Goal: Task Accomplishment & Management: Use online tool/utility

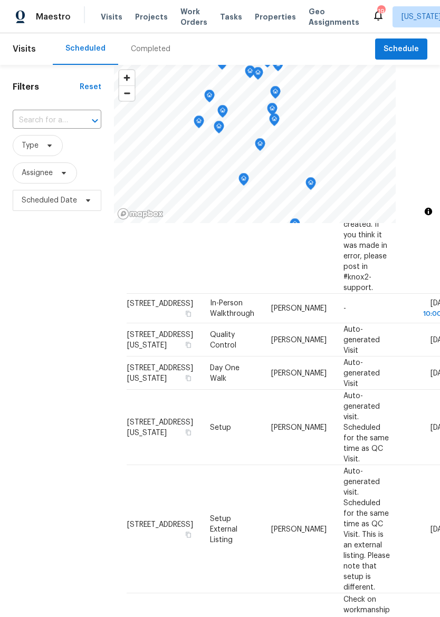
scroll to position [309, 0]
click at [0, 0] on icon at bounding box center [0, 0] width 0 height 0
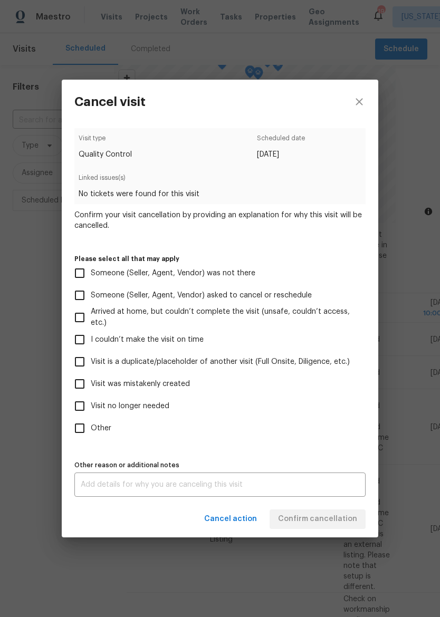
click at [87, 386] on input "Visit was mistakenly created" at bounding box center [80, 384] width 22 height 22
checkbox input "true"
click at [338, 524] on span "Confirm cancellation" at bounding box center [317, 519] width 79 height 13
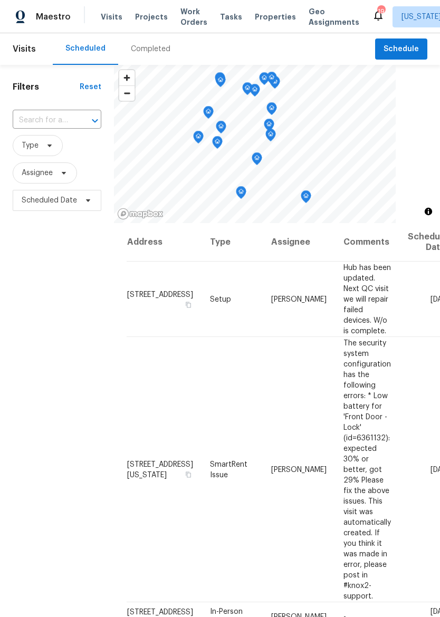
scroll to position [0, 0]
click at [262, 17] on span "Properties" at bounding box center [275, 17] width 41 height 11
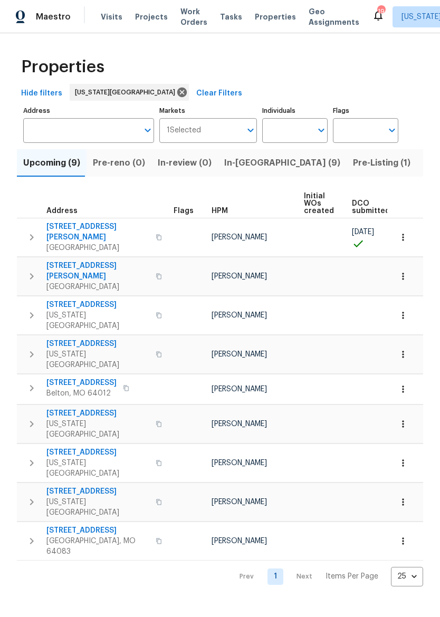
click at [70, 229] on span "[STREET_ADDRESS][PERSON_NAME]" at bounding box center [97, 231] width 103 height 21
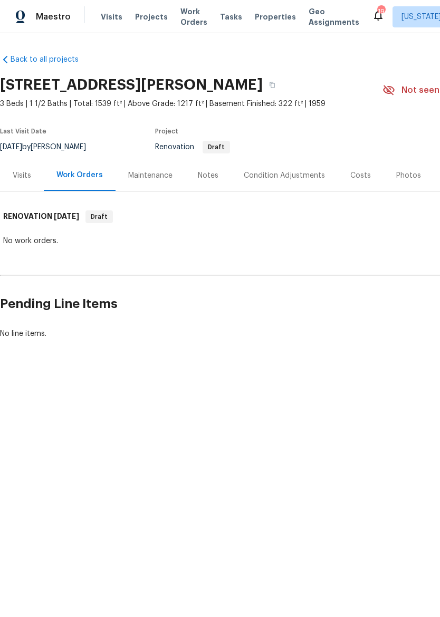
click at [13, 180] on div "Visits" at bounding box center [22, 175] width 18 height 11
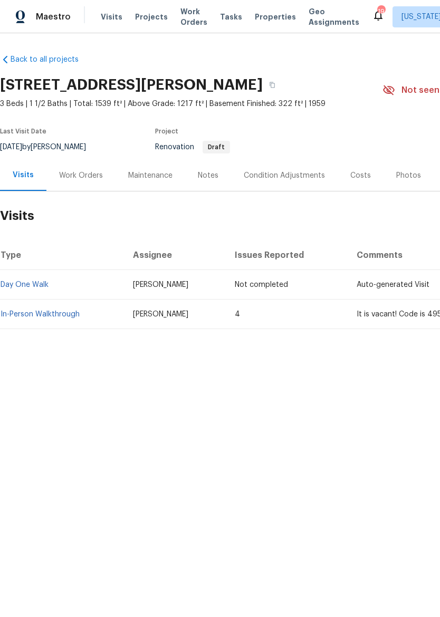
click at [16, 317] on link "In-Person Walkthrough" at bounding box center [40, 314] width 79 height 7
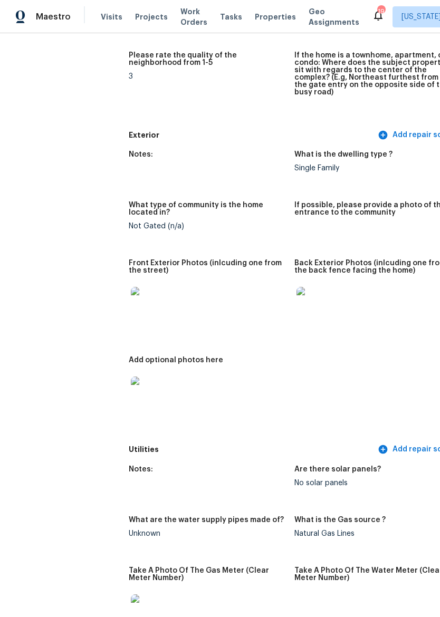
scroll to position [348, 0]
click at [131, 302] on img at bounding box center [148, 303] width 34 height 34
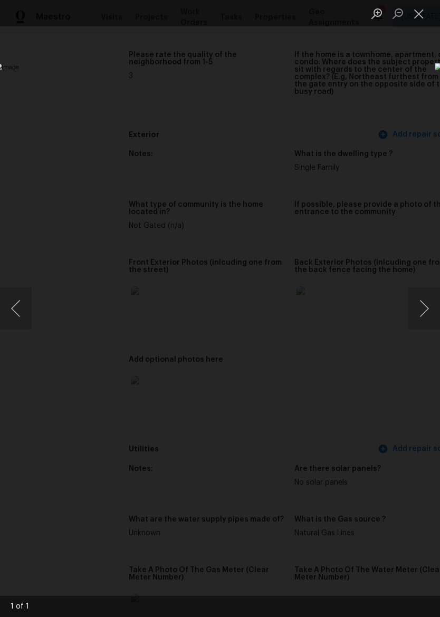
click at [345, 398] on img "Lightbox" at bounding box center [170, 308] width 350 height 490
click at [417, 18] on button "Close lightbox" at bounding box center [418, 13] width 21 height 18
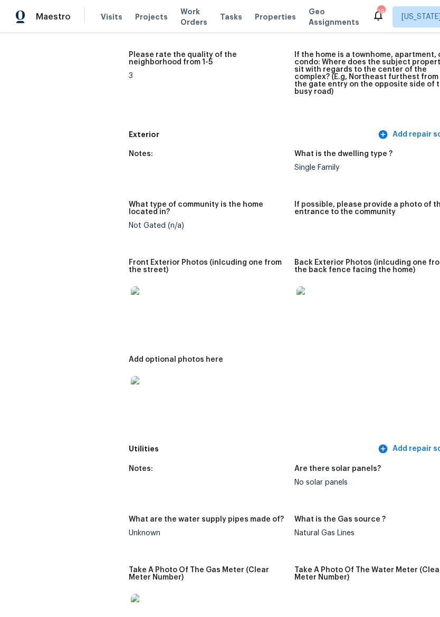
click at [296, 298] on img at bounding box center [313, 303] width 34 height 34
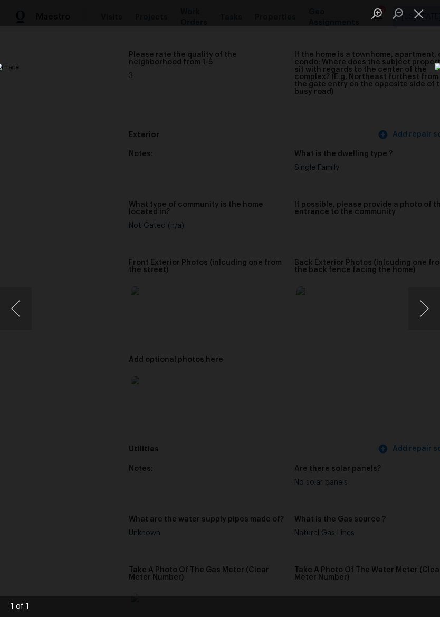
click at [423, 19] on button "Close lightbox" at bounding box center [418, 13] width 21 height 18
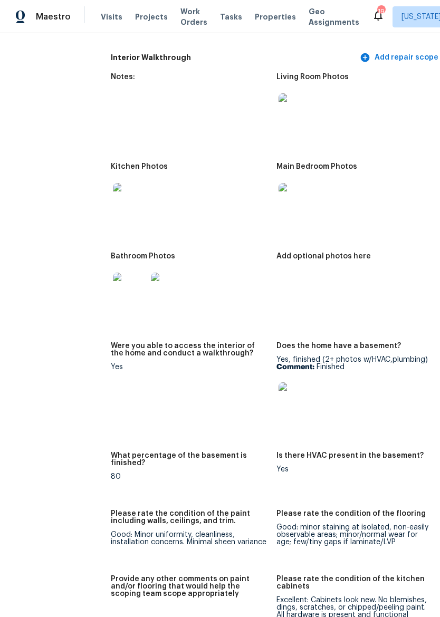
scroll to position [1738, 18]
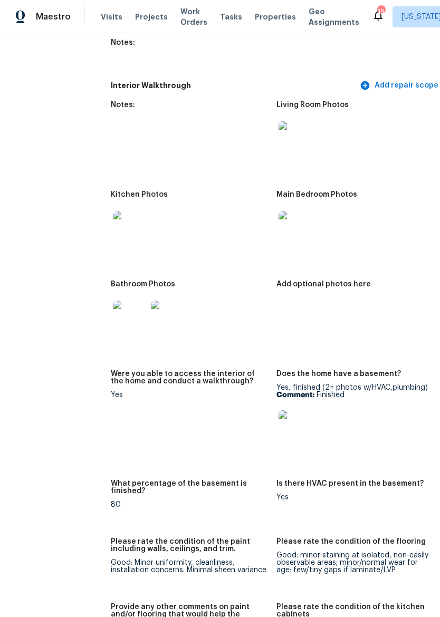
click at [24, 15] on img at bounding box center [20, 17] width 9 height 13
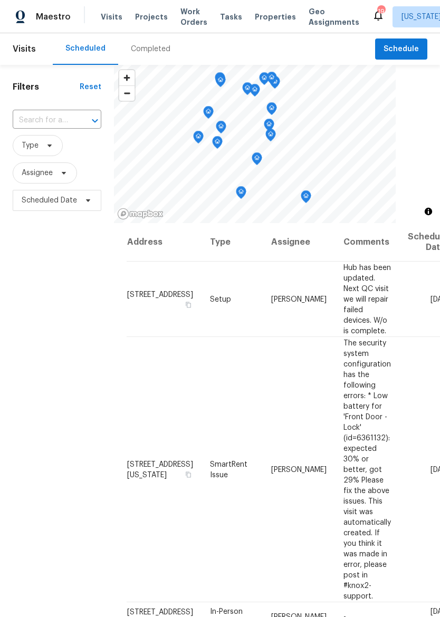
click at [276, 18] on span "Properties" at bounding box center [275, 17] width 41 height 11
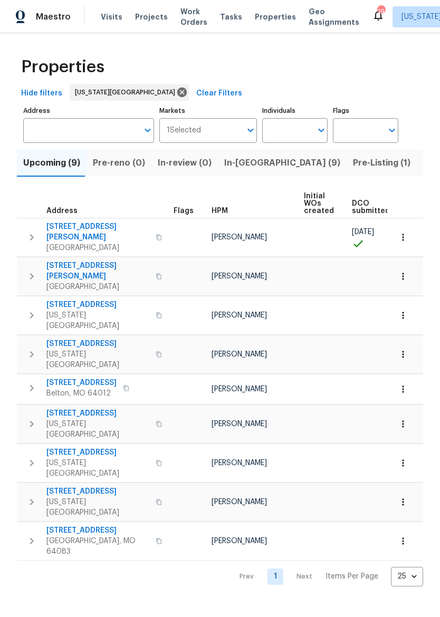
click at [267, 15] on span "Properties" at bounding box center [275, 17] width 41 height 11
click at [24, 11] on img at bounding box center [20, 17] width 9 height 13
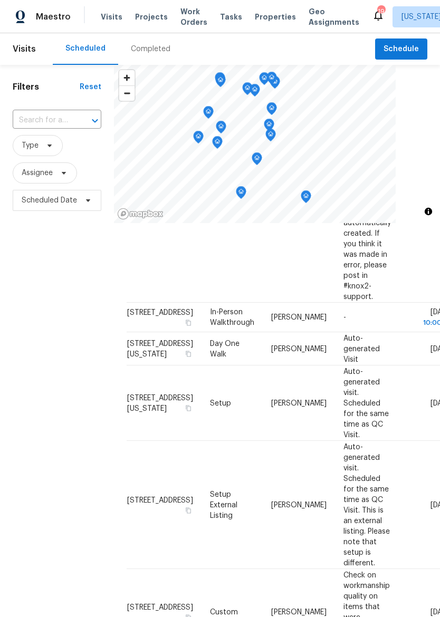
scroll to position [304, 0]
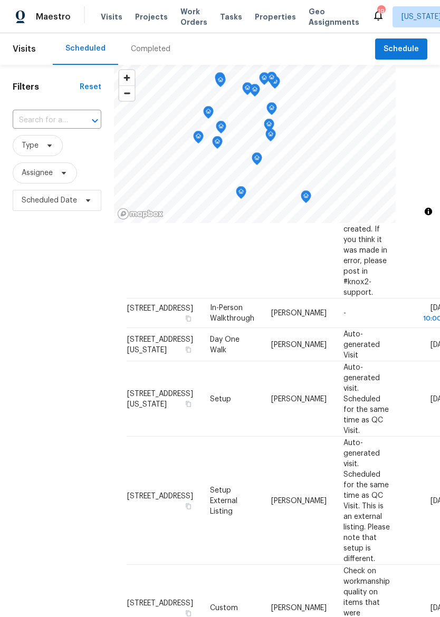
click at [0, 0] on icon at bounding box center [0, 0] width 0 height 0
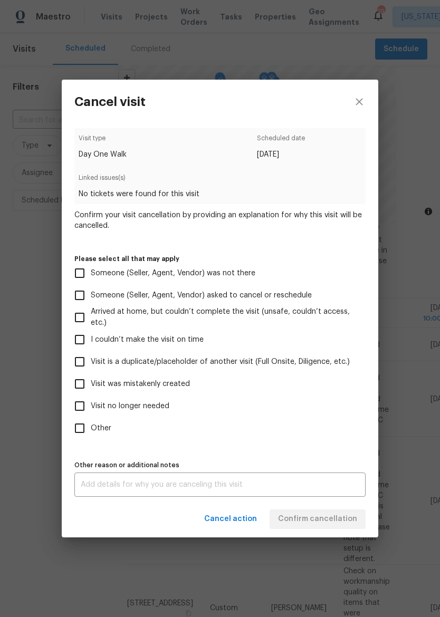
click at [77, 385] on input "Visit was mistakenly created" at bounding box center [80, 384] width 22 height 22
checkbox input "true"
click at [338, 520] on span "Confirm cancellation" at bounding box center [317, 519] width 79 height 13
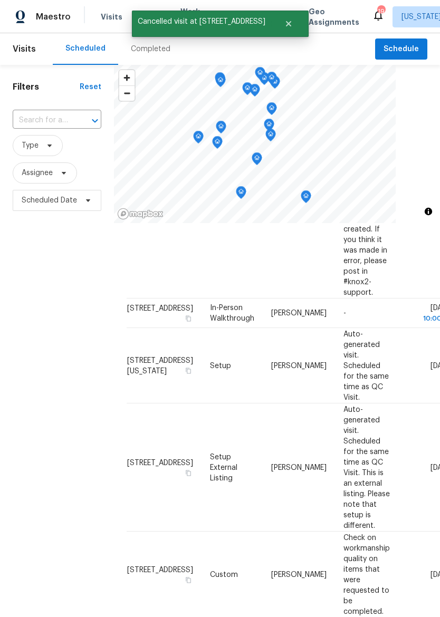
scroll to position [324, 0]
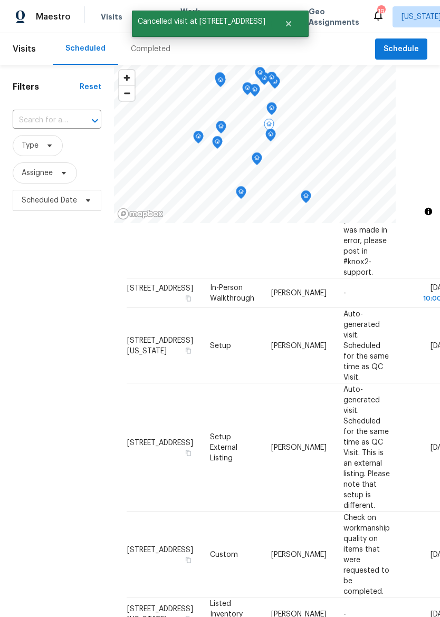
click at [0, 0] on icon at bounding box center [0, 0] width 0 height 0
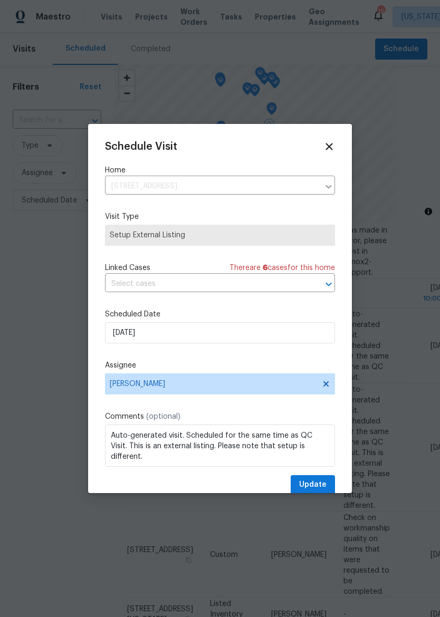
click at [45, 369] on div at bounding box center [220, 308] width 440 height 617
click at [330, 148] on icon at bounding box center [328, 146] width 7 height 7
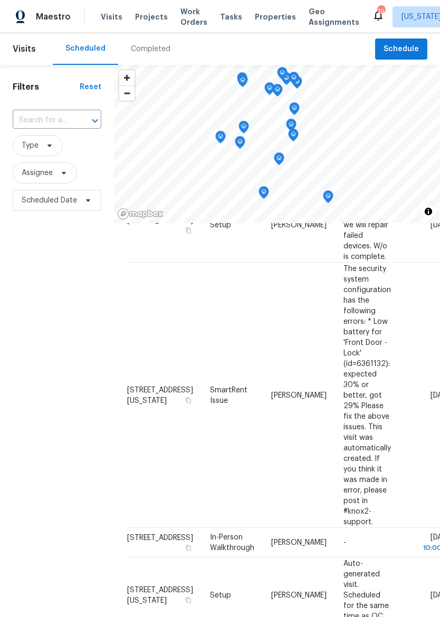
scroll to position [0, 0]
